Goal: Task Accomplishment & Management: Manage account settings

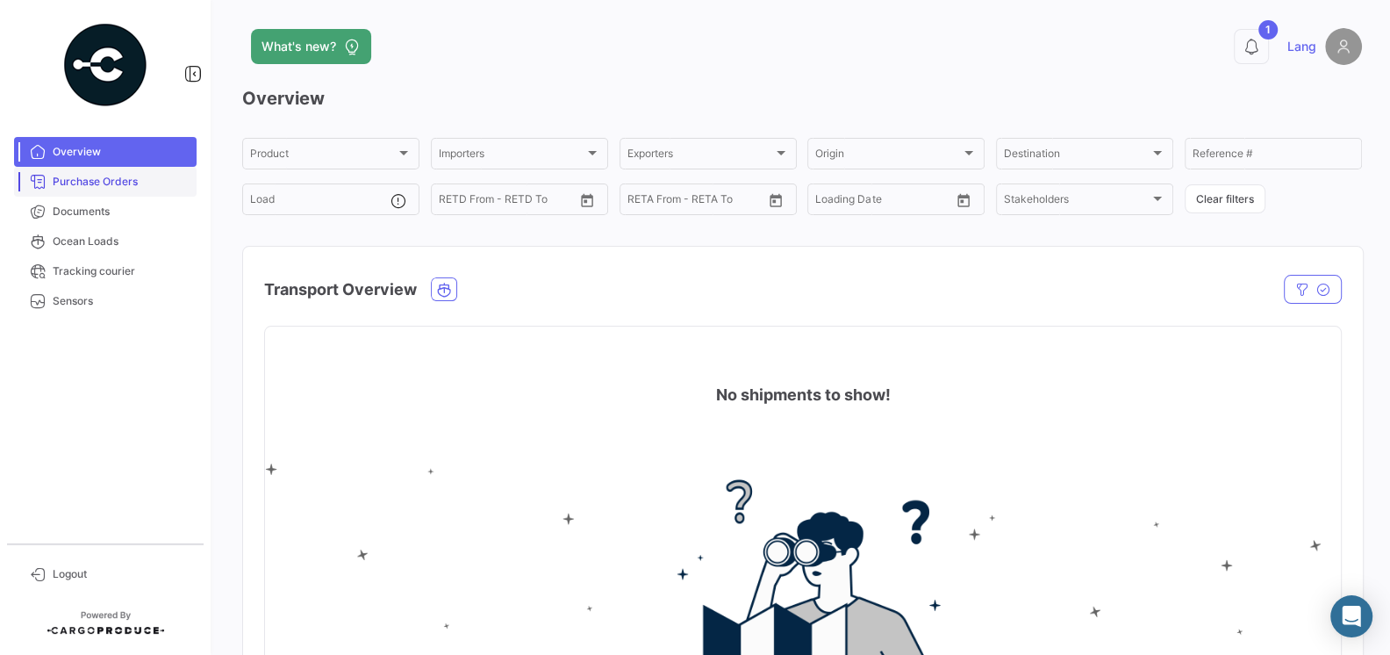
click at [111, 187] on span "Purchase Orders" at bounding box center [121, 182] width 137 height 16
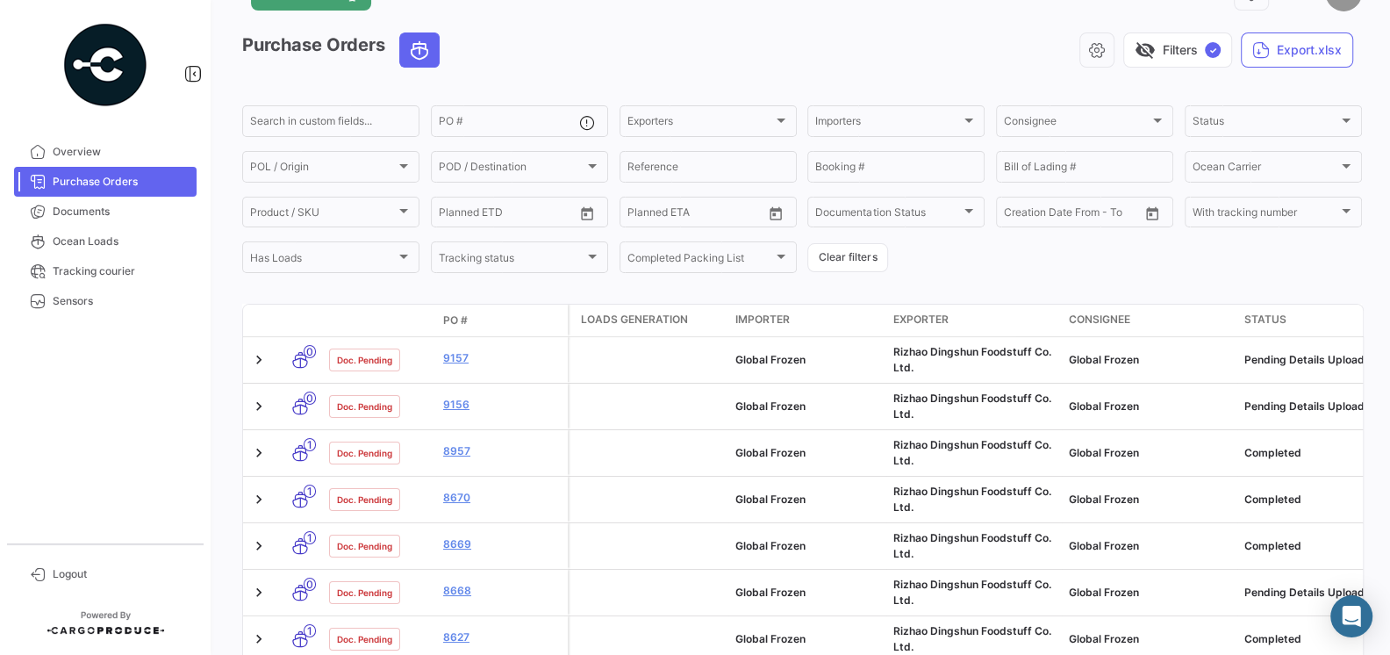
scroll to position [55, 0]
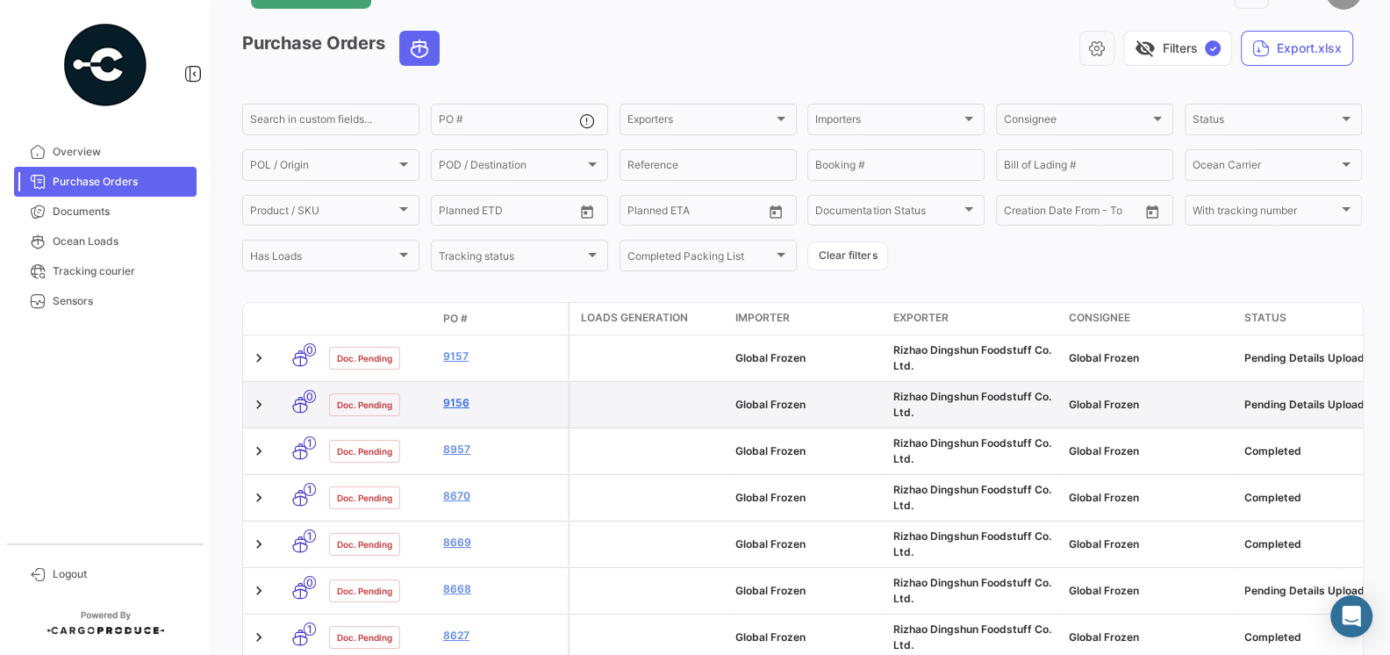
click at [464, 401] on link "9156" at bounding box center [502, 403] width 118 height 16
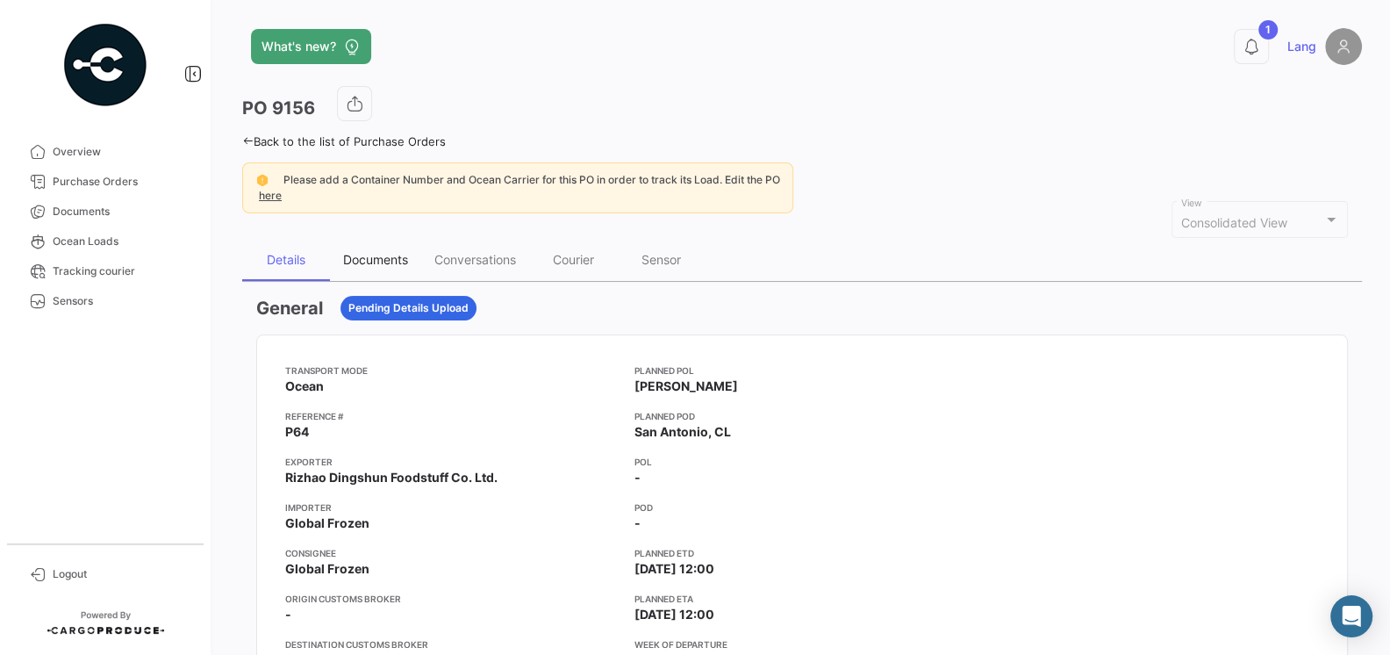
click at [370, 260] on div "Documents" at bounding box center [375, 259] width 65 height 15
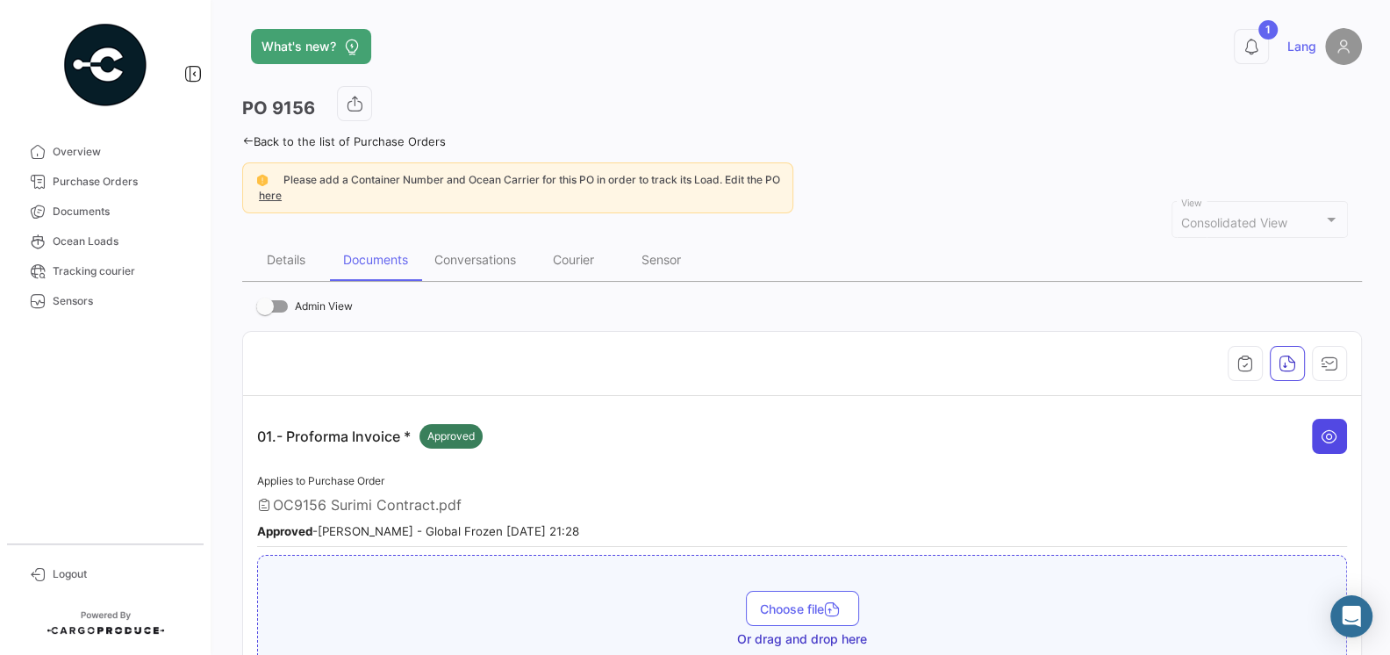
click at [1339, 440] on button at bounding box center [1329, 436] width 35 height 35
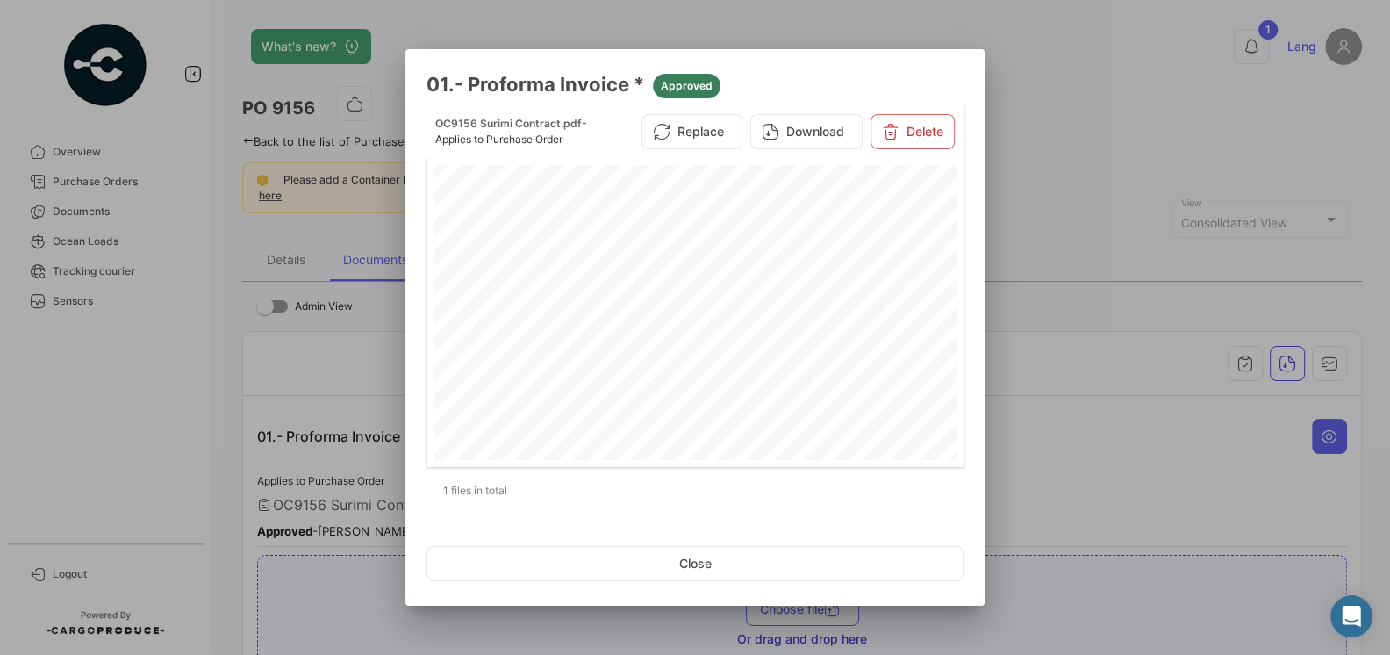
scroll to position [282, 0]
click at [1044, 415] on div at bounding box center [695, 327] width 1390 height 655
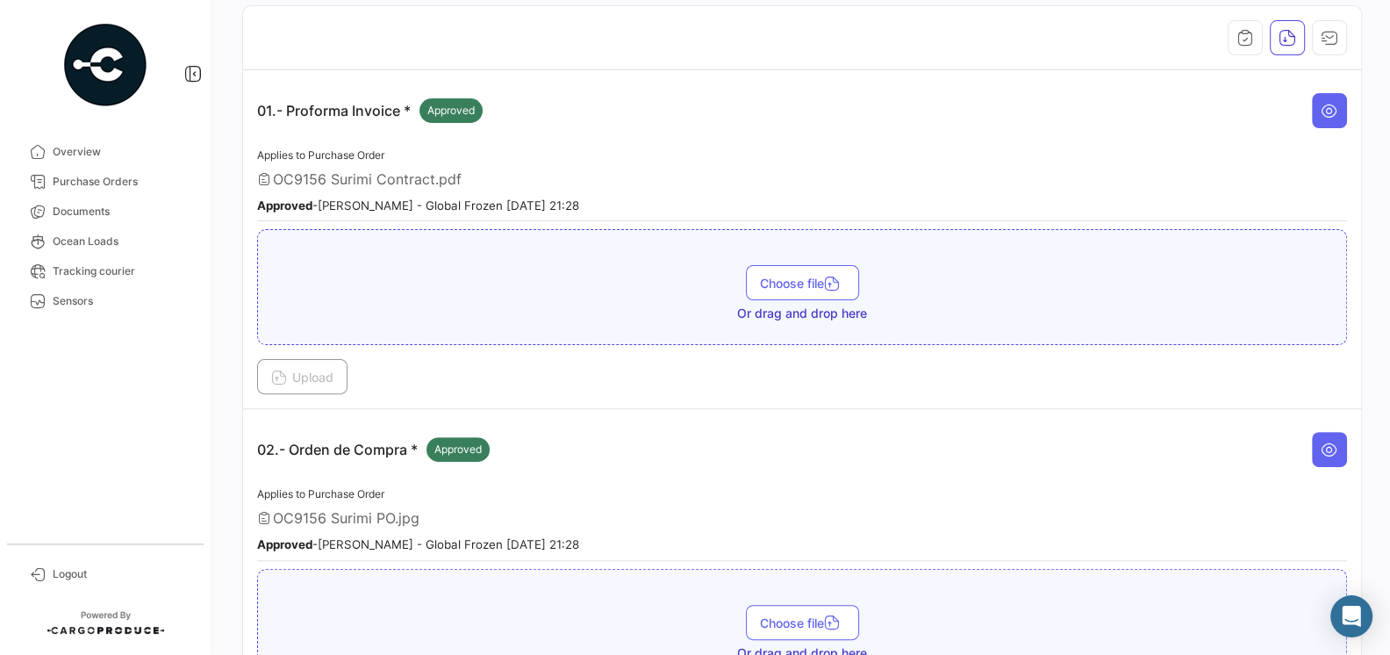
scroll to position [467, 0]
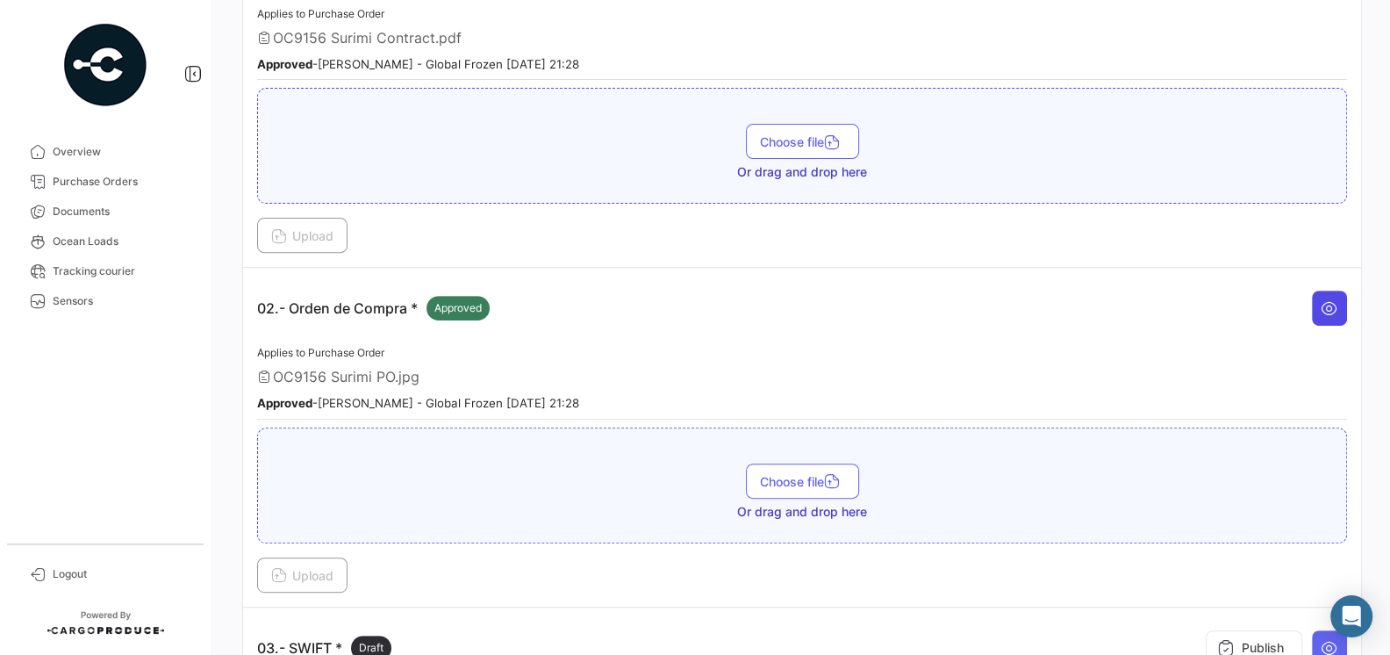
click at [1334, 299] on icon at bounding box center [1330, 308] width 18 height 18
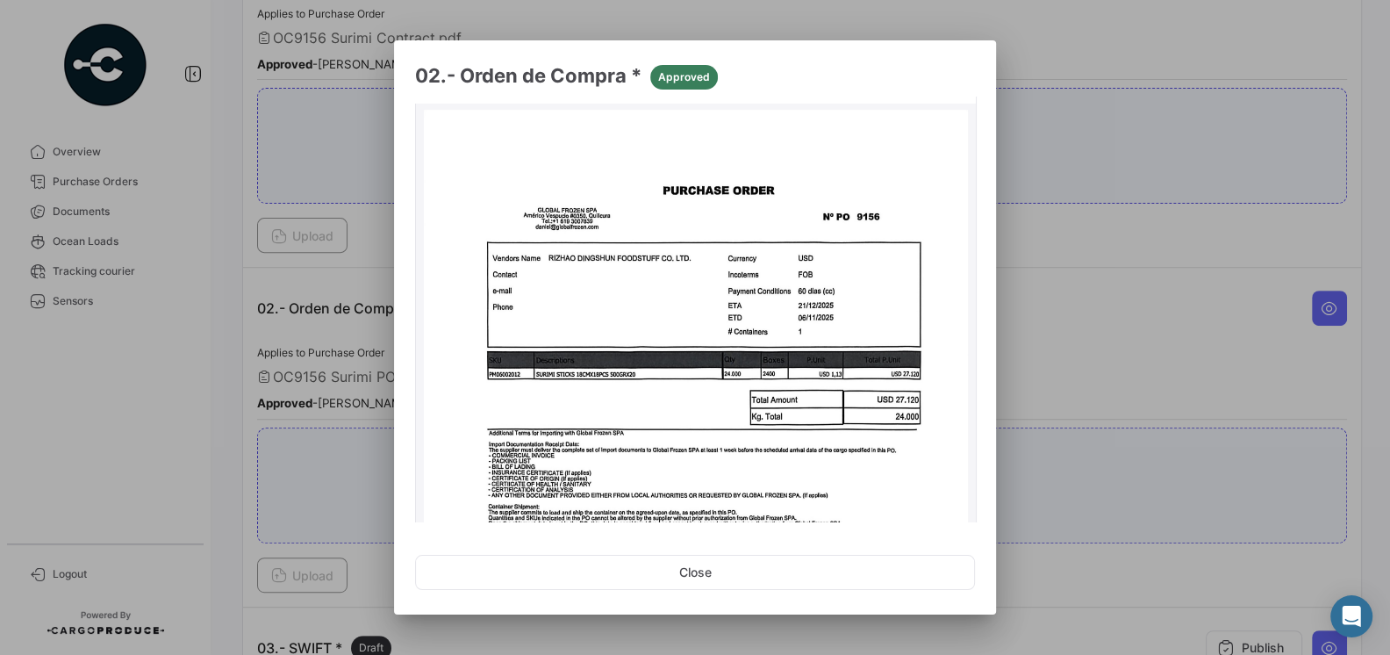
scroll to position [146, 0]
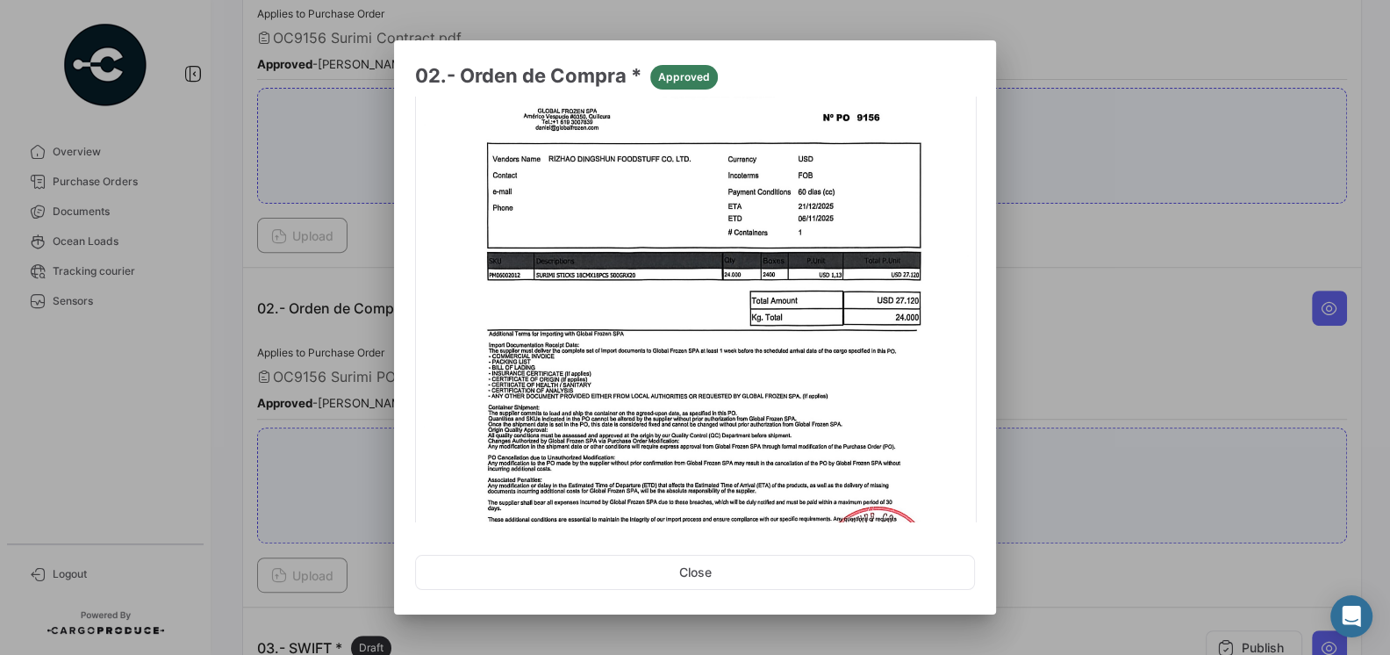
click at [1034, 353] on div at bounding box center [695, 327] width 1390 height 655
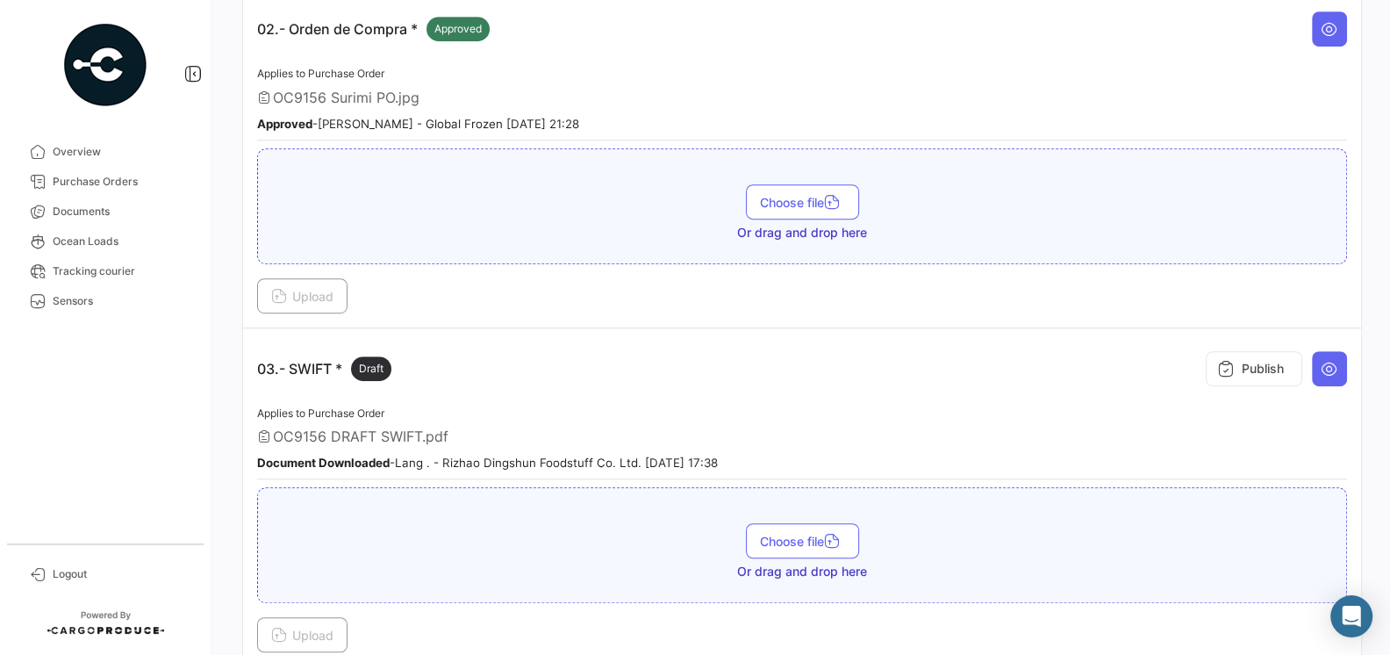
scroll to position [788, 0]
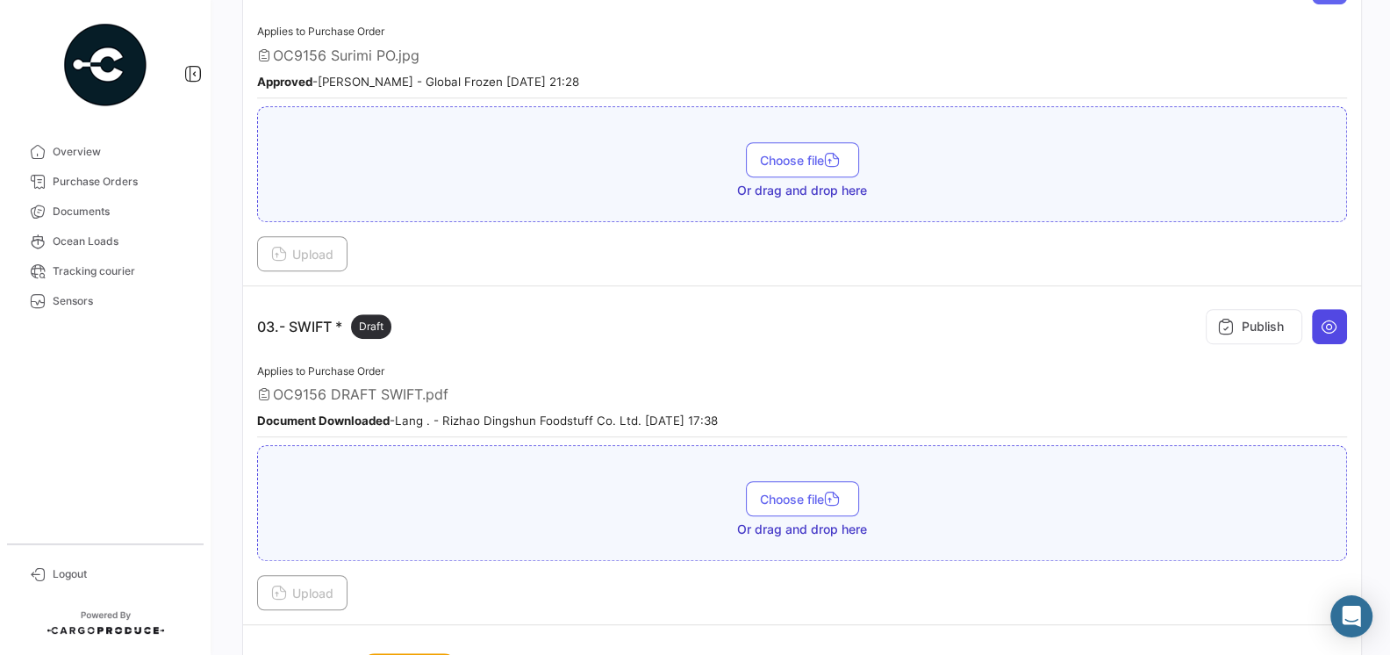
click at [1329, 318] on icon at bounding box center [1330, 327] width 18 height 18
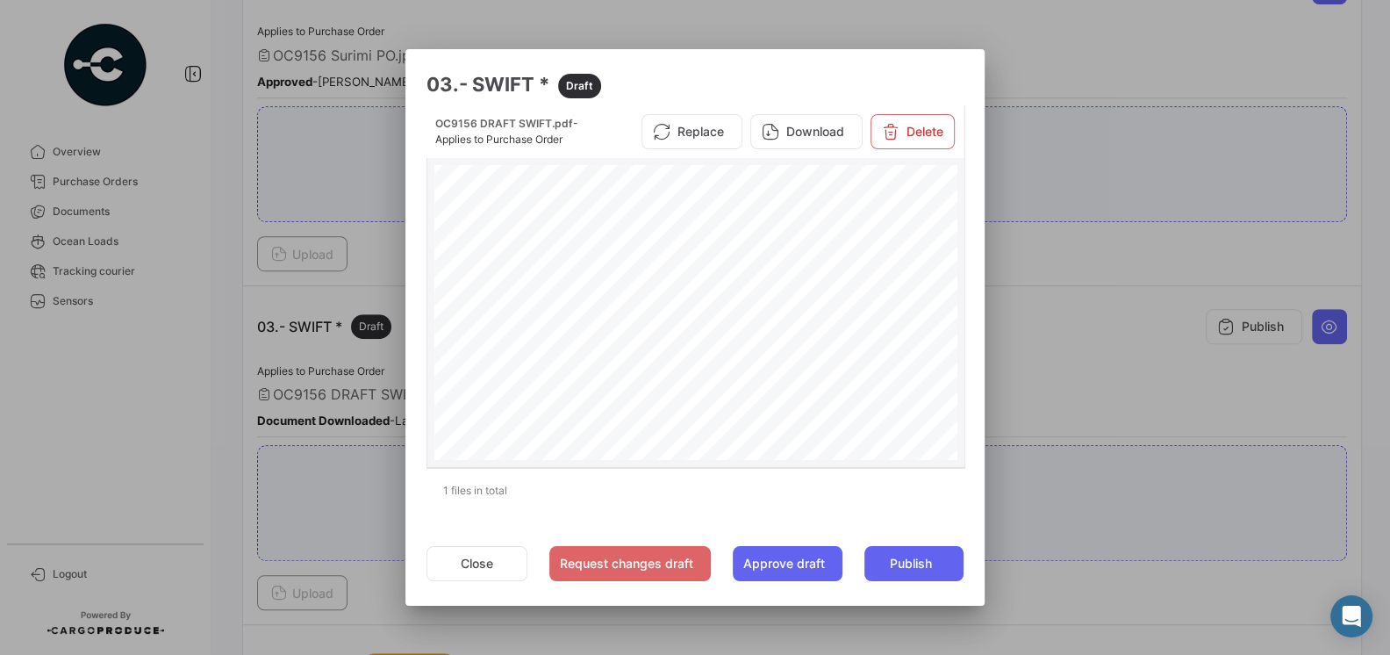
scroll to position [770, 0]
click at [1116, 353] on div at bounding box center [695, 327] width 1390 height 655
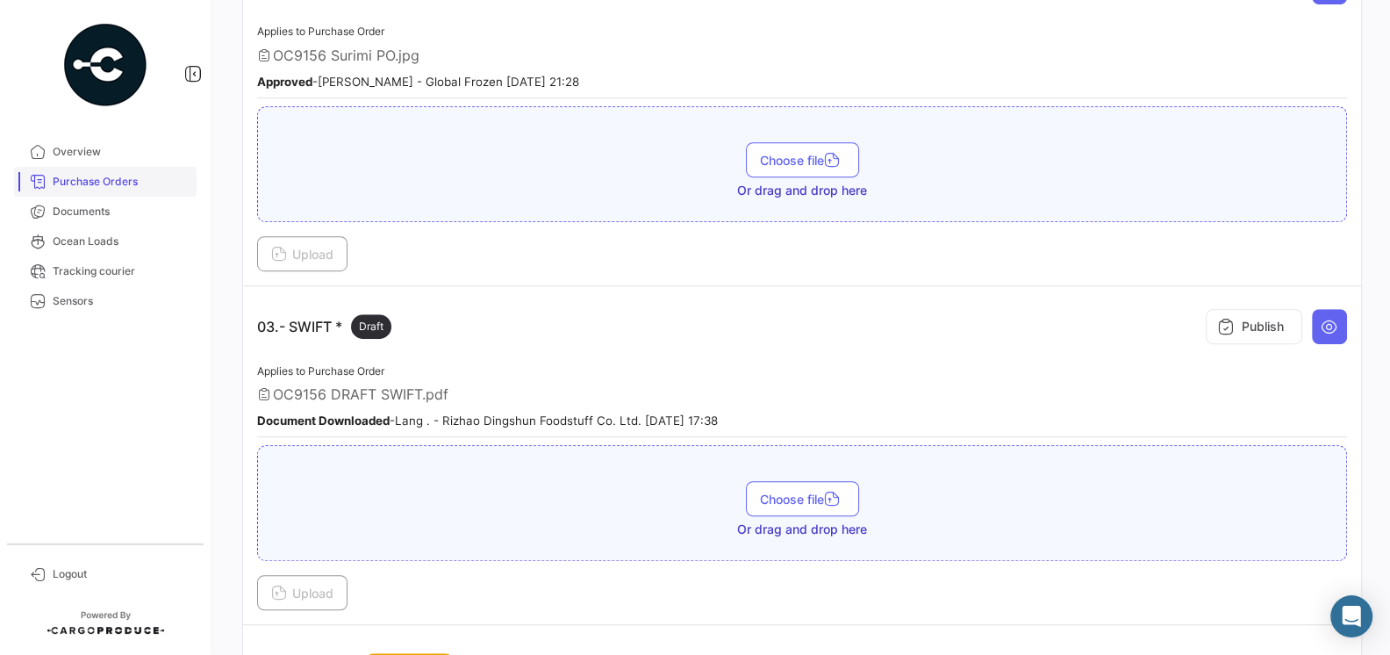
click at [108, 183] on span "Purchase Orders" at bounding box center [121, 182] width 137 height 16
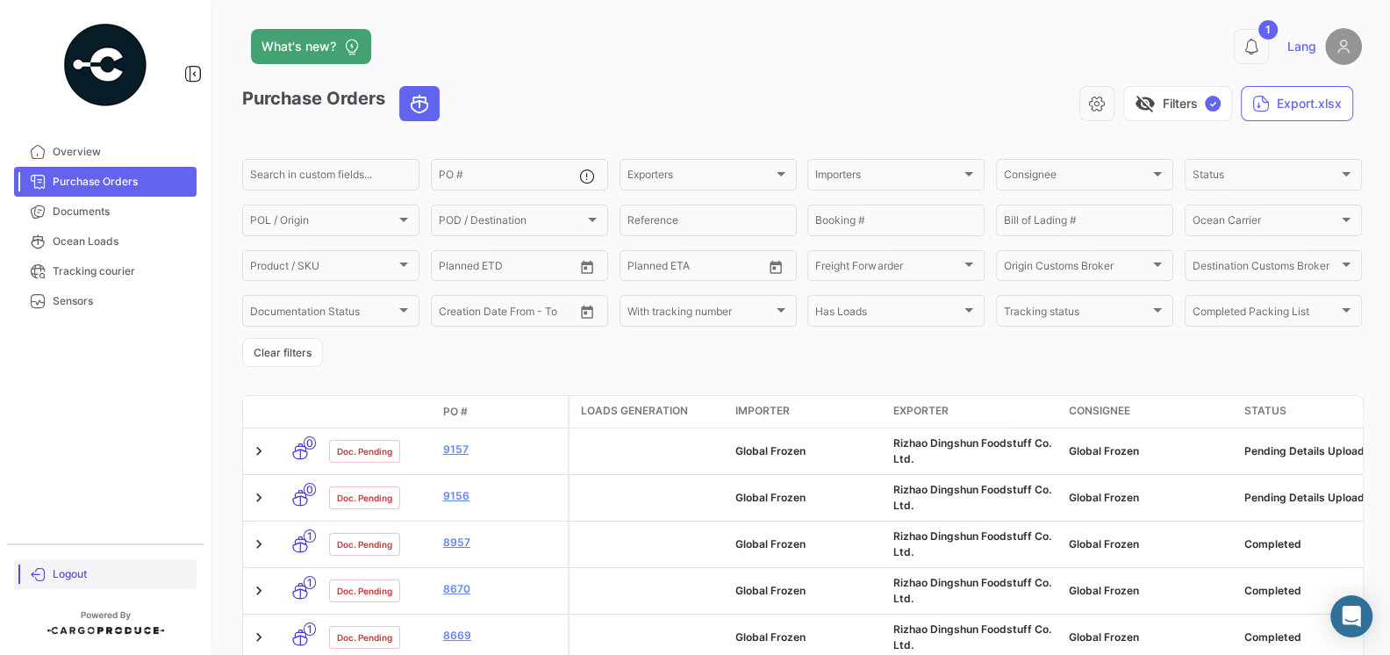
click at [69, 571] on span "Logout" at bounding box center [121, 574] width 137 height 16
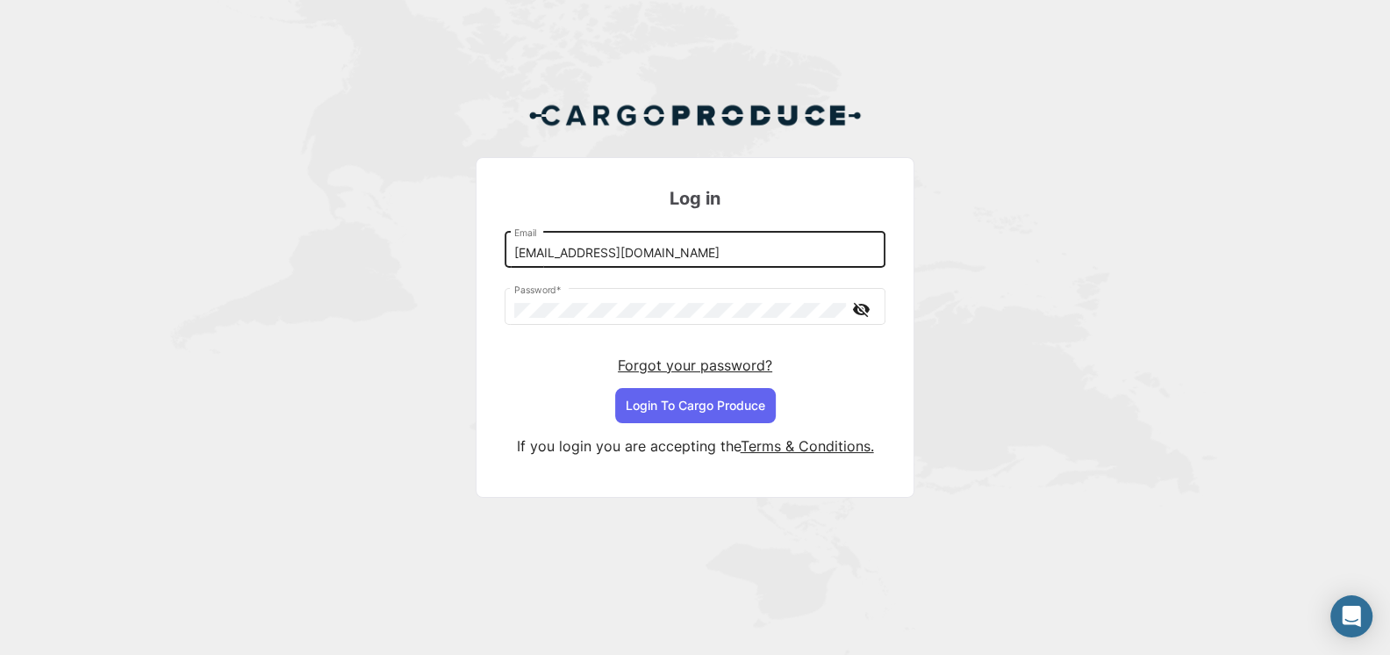
click at [657, 250] on input "[EMAIL_ADDRESS][DOMAIN_NAME]" at bounding box center [695, 253] width 362 height 15
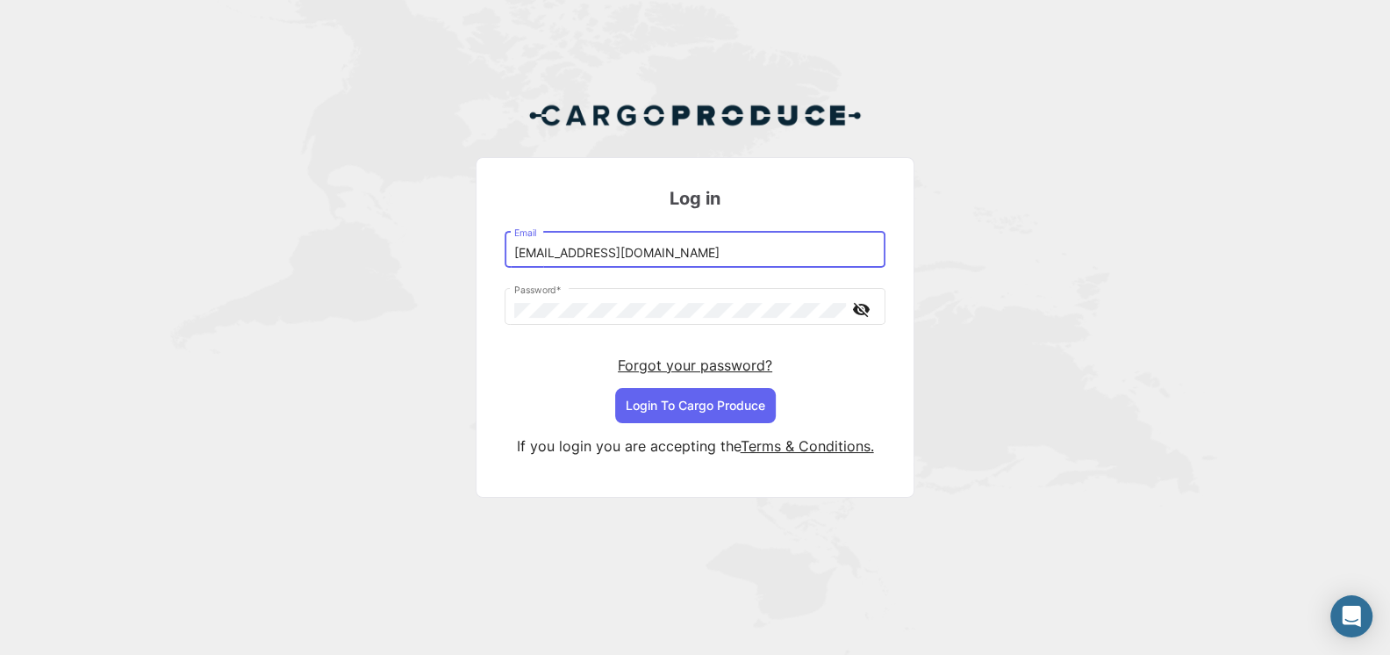
type input "[EMAIL_ADDRESS][DOMAIN_NAME]"
click at [710, 405] on button "Login To Cargo Produce" at bounding box center [695, 405] width 161 height 35
